Goal: Information Seeking & Learning: Find contact information

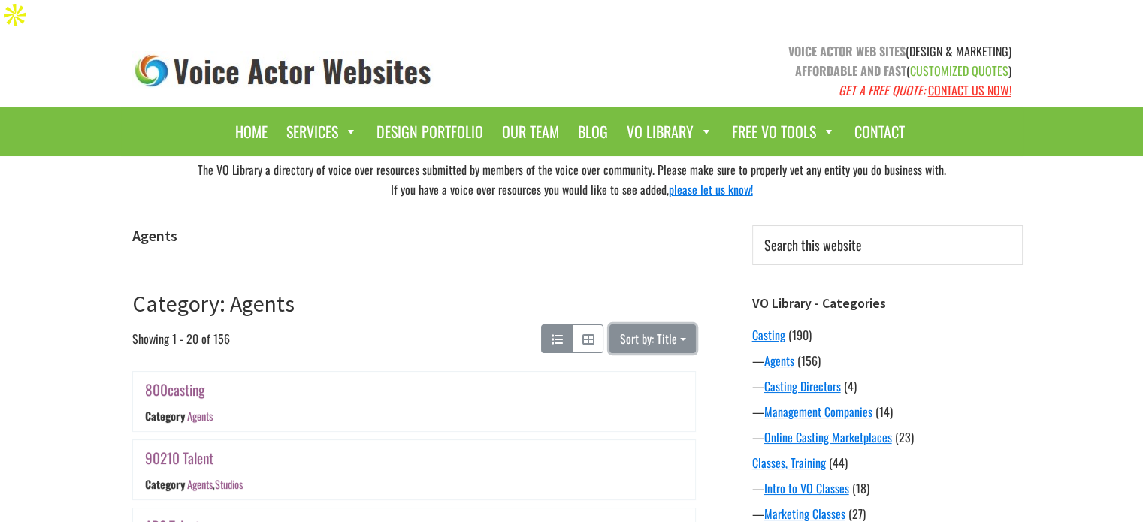
click at [669, 325] on button "Sort by: Title" at bounding box center [653, 339] width 86 height 29
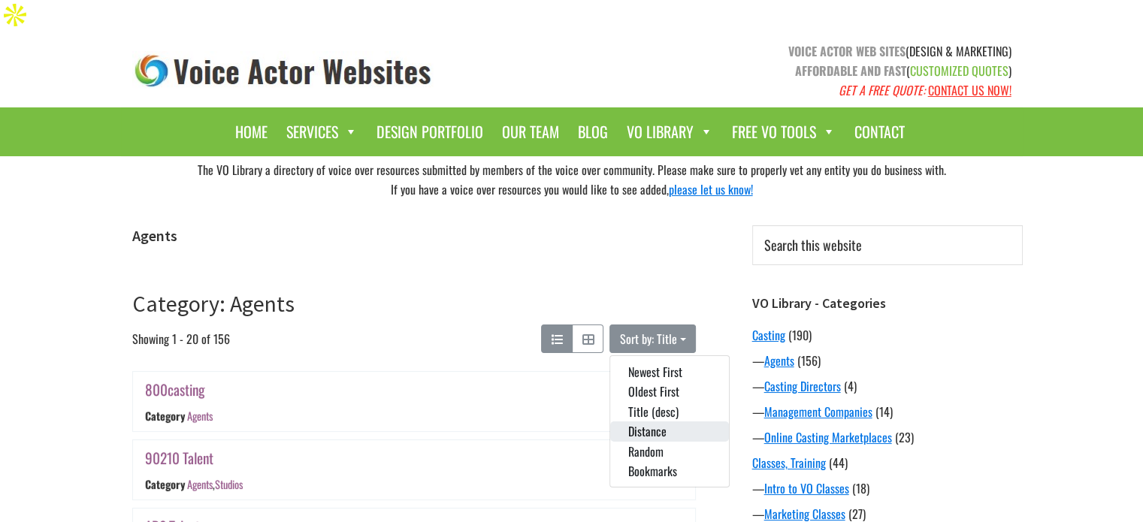
click at [652, 422] on button "Distance" at bounding box center [669, 432] width 119 height 20
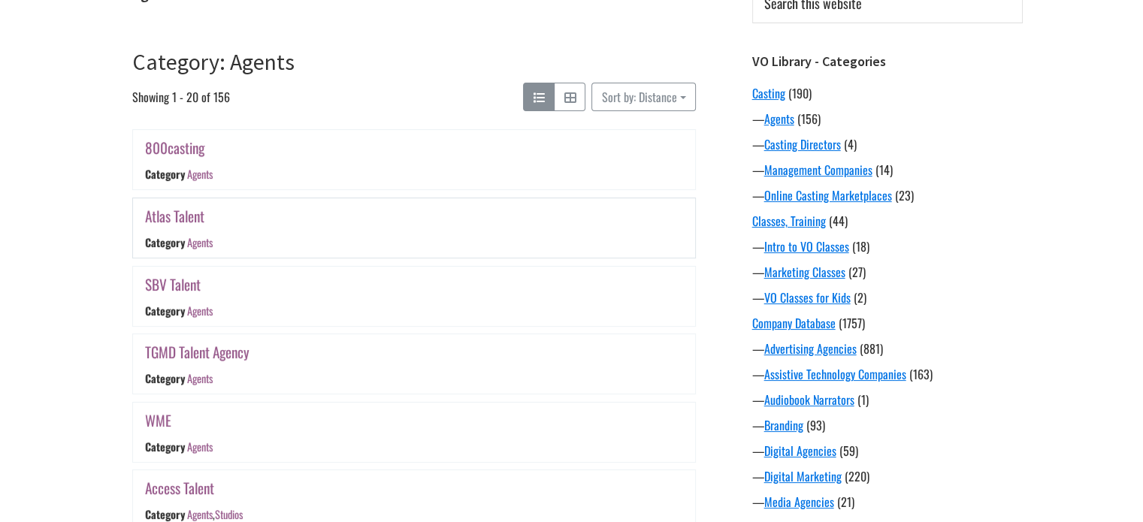
scroll to position [219, 0]
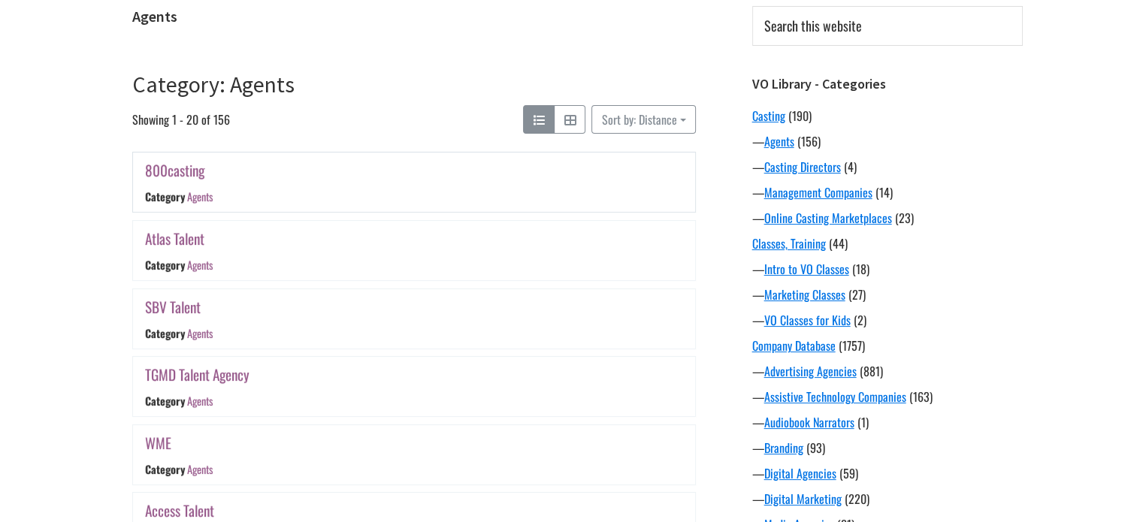
click at [170, 159] on link "800casting" at bounding box center [174, 170] width 59 height 22
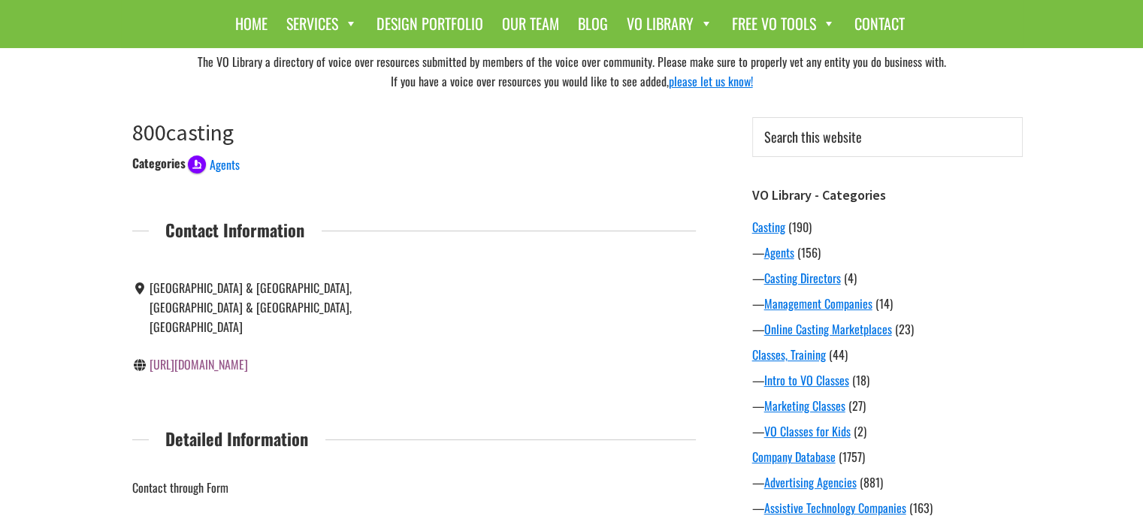
scroll to position [301, 0]
